Goal: Information Seeking & Learning: Learn about a topic

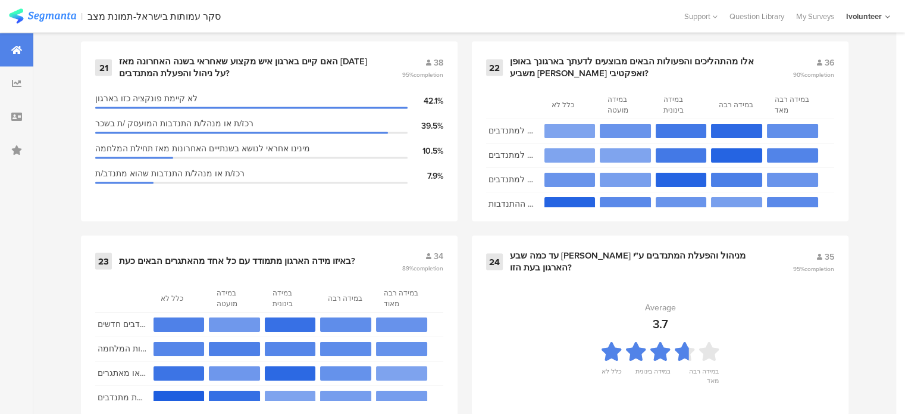
scroll to position [2488, 0]
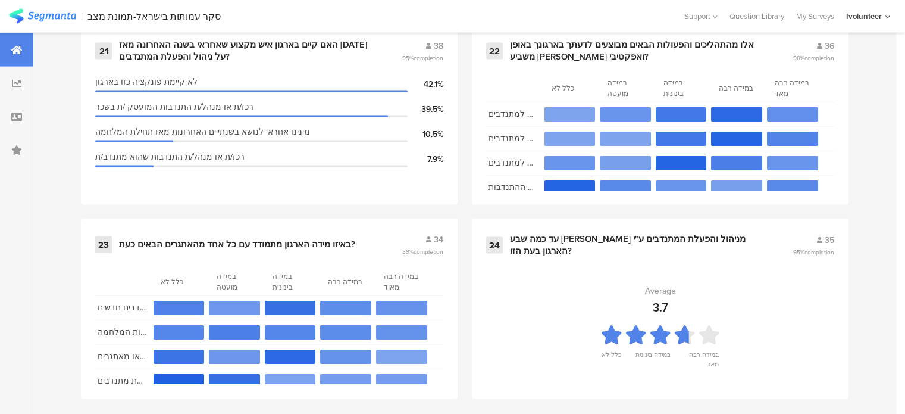
drag, startPoint x: 586, startPoint y: 393, endPoint x: 872, endPoint y: 299, distance: 301.9
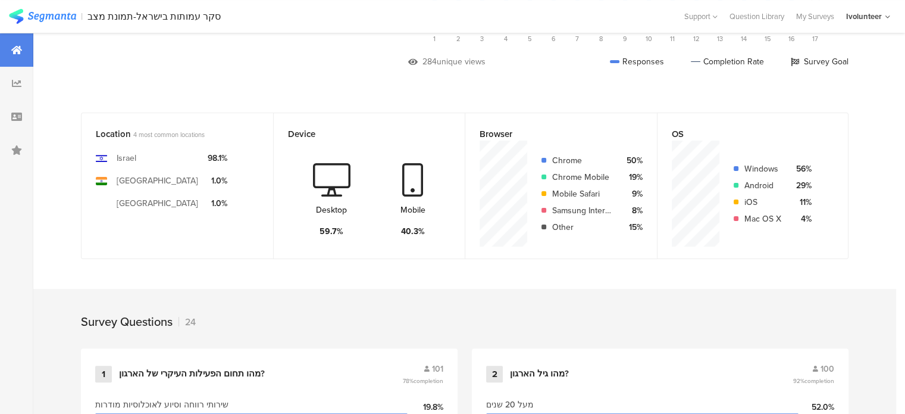
scroll to position [0, 0]
